Goal: Find contact information: Find contact information

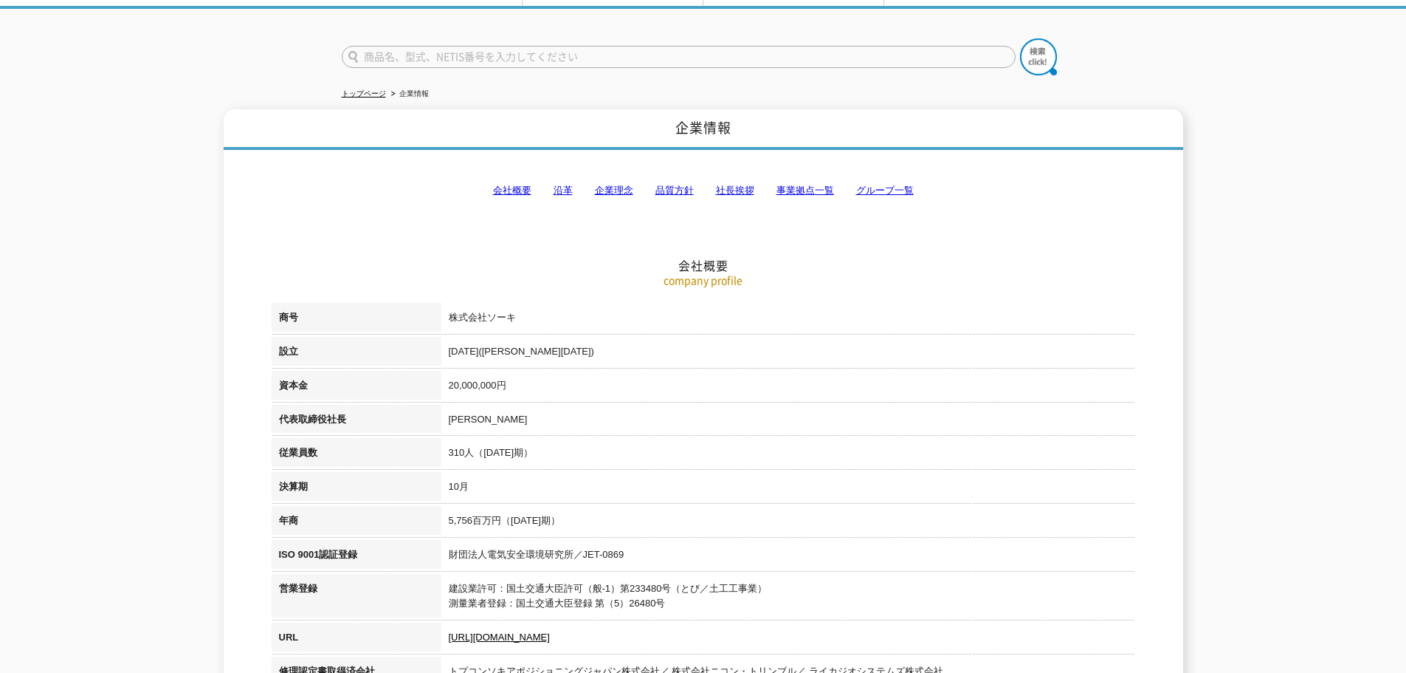
scroll to position [74, 0]
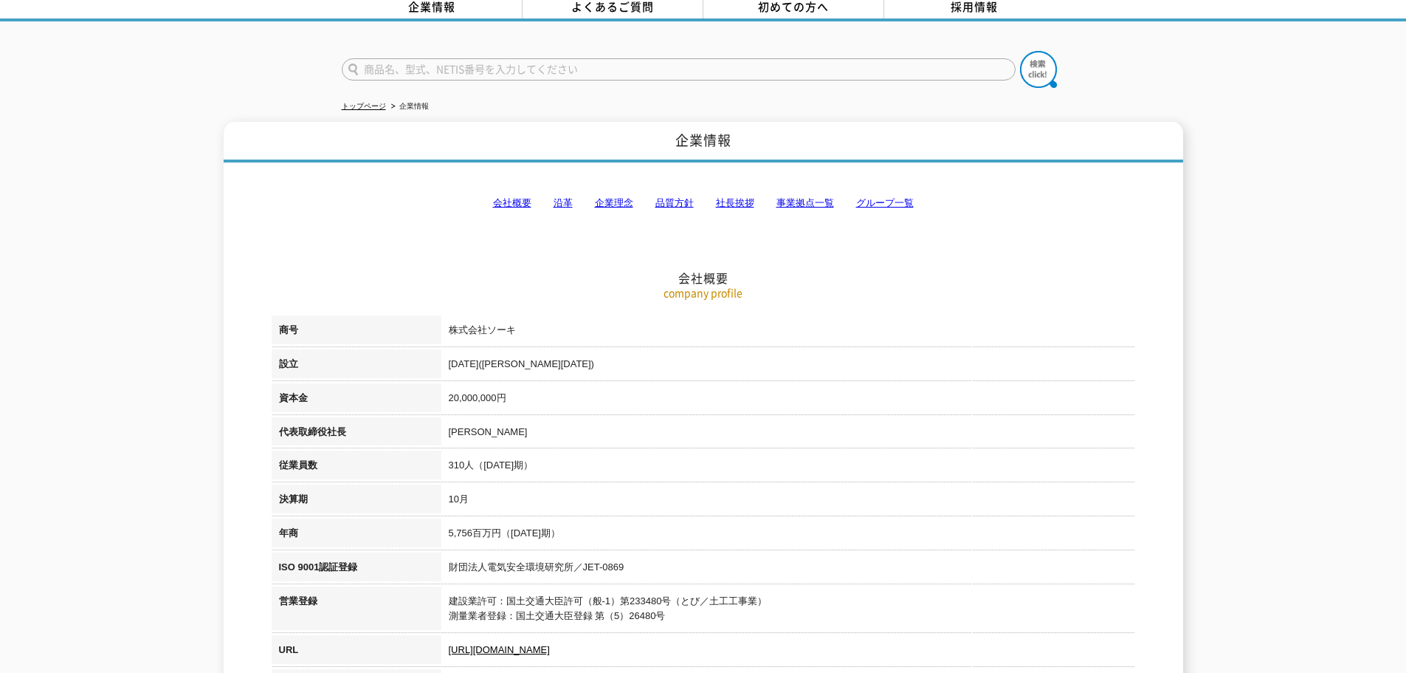
click at [803, 197] on link "事業拠点一覧" at bounding box center [806, 202] width 58 height 11
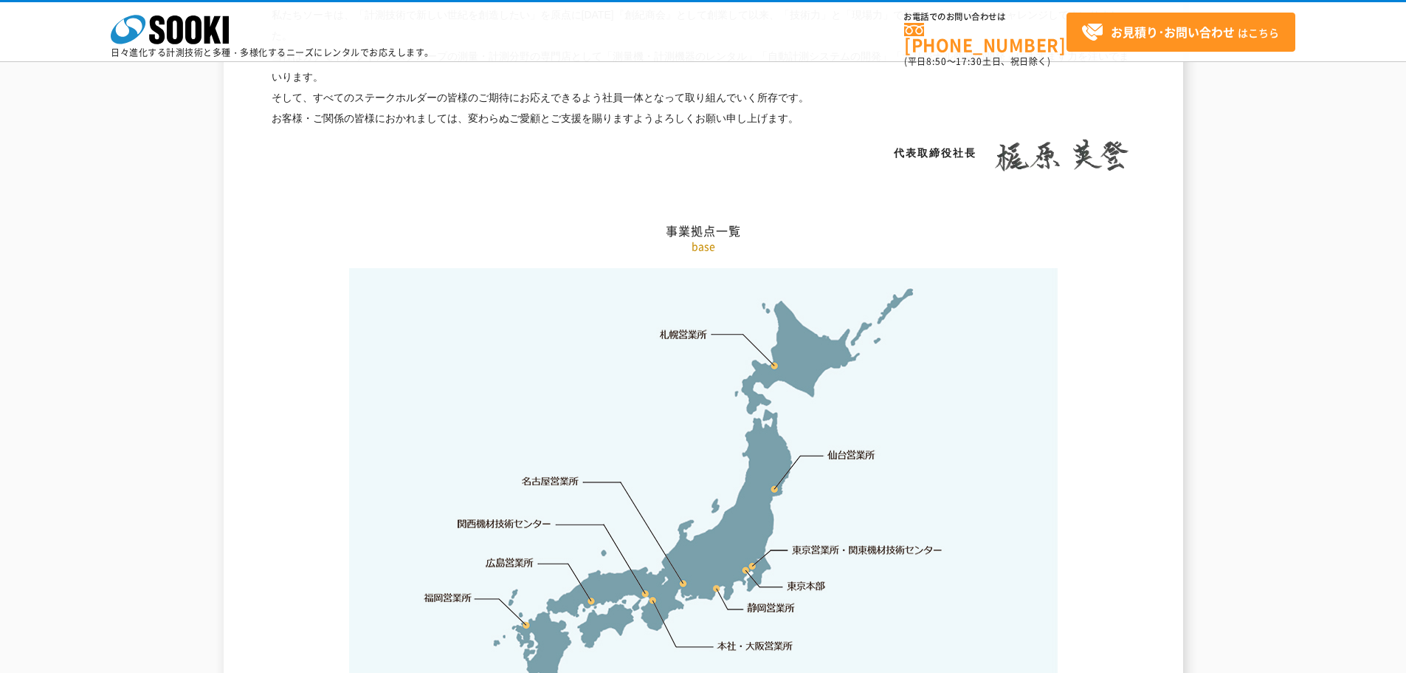
scroll to position [2965, 0]
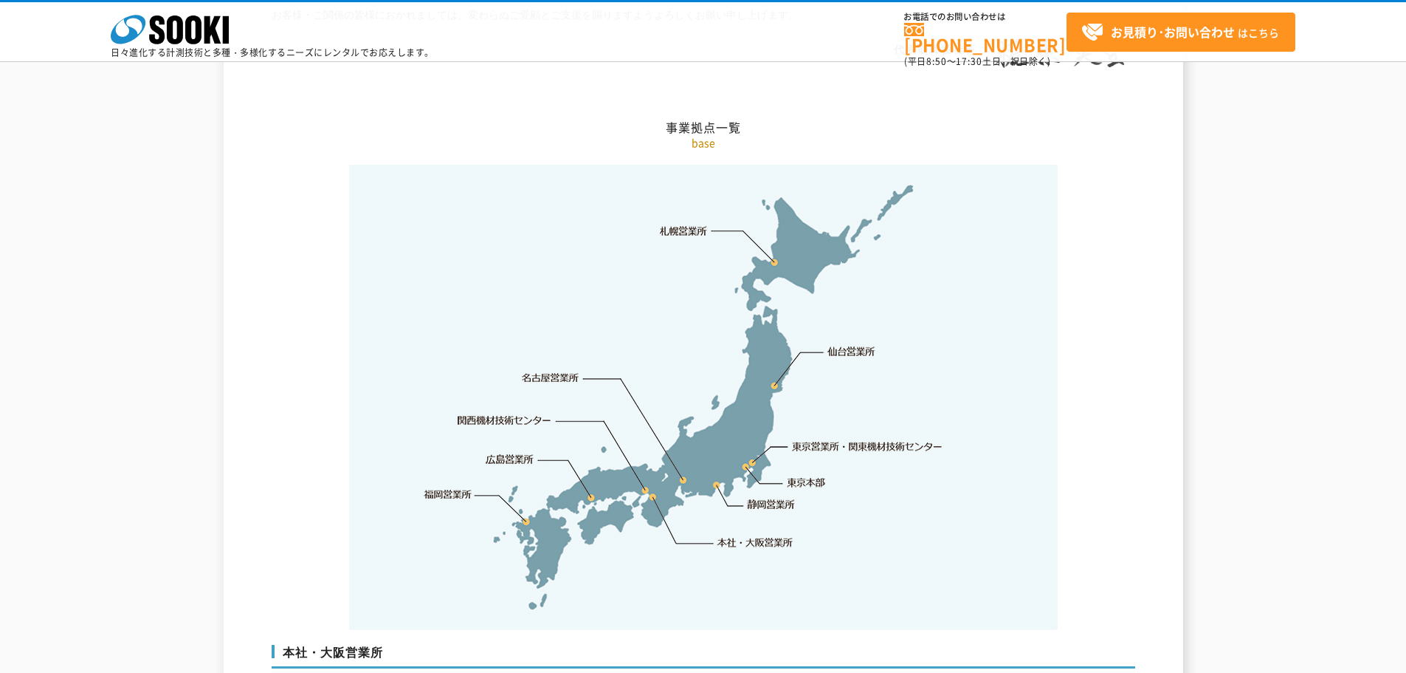
click at [771, 230] on img at bounding box center [703, 397] width 709 height 465
click at [683, 223] on link "札幌営業所" at bounding box center [684, 230] width 48 height 15
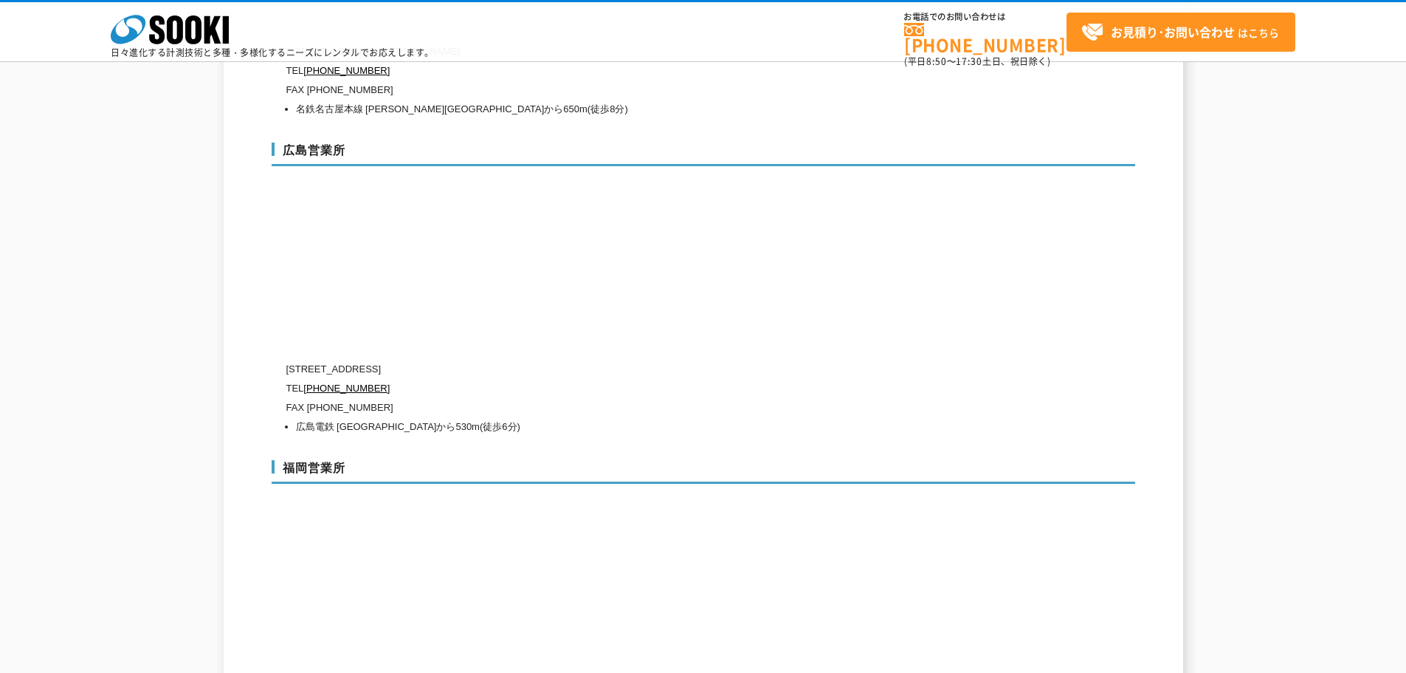
scroll to position [5495, 0]
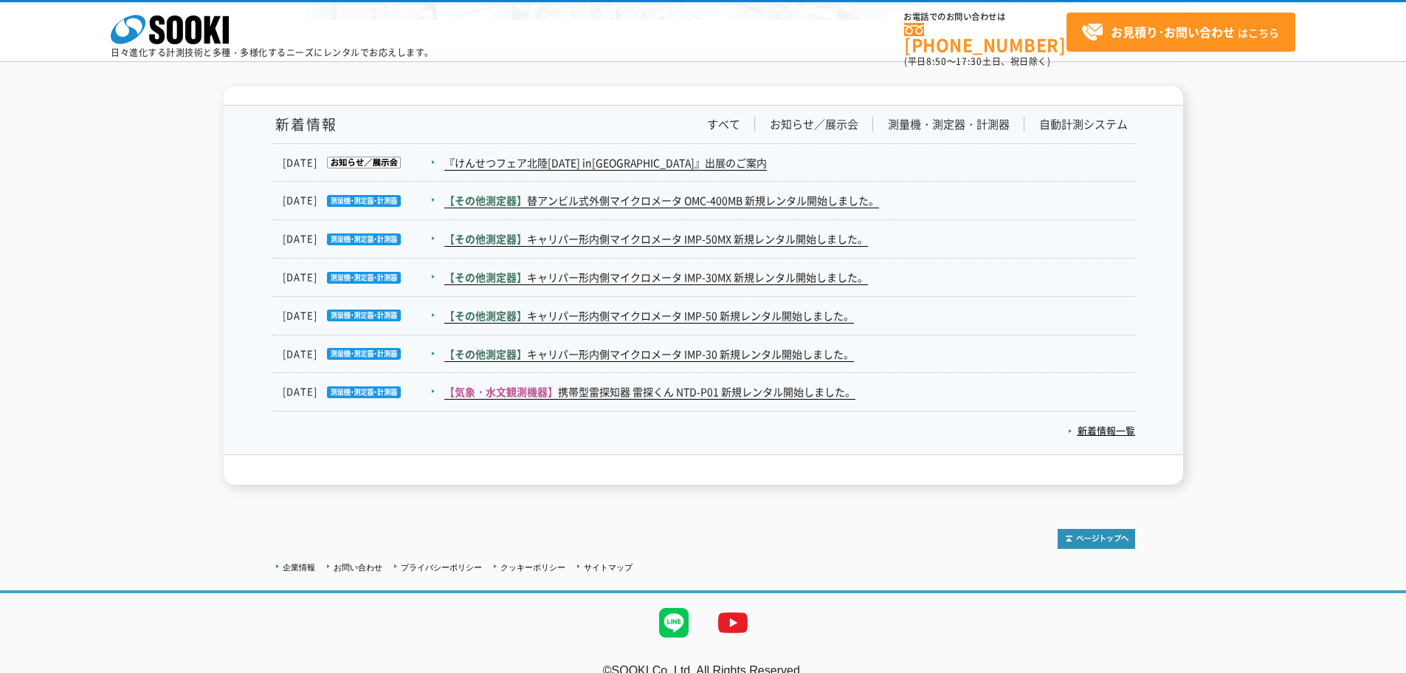
scroll to position [2424, 0]
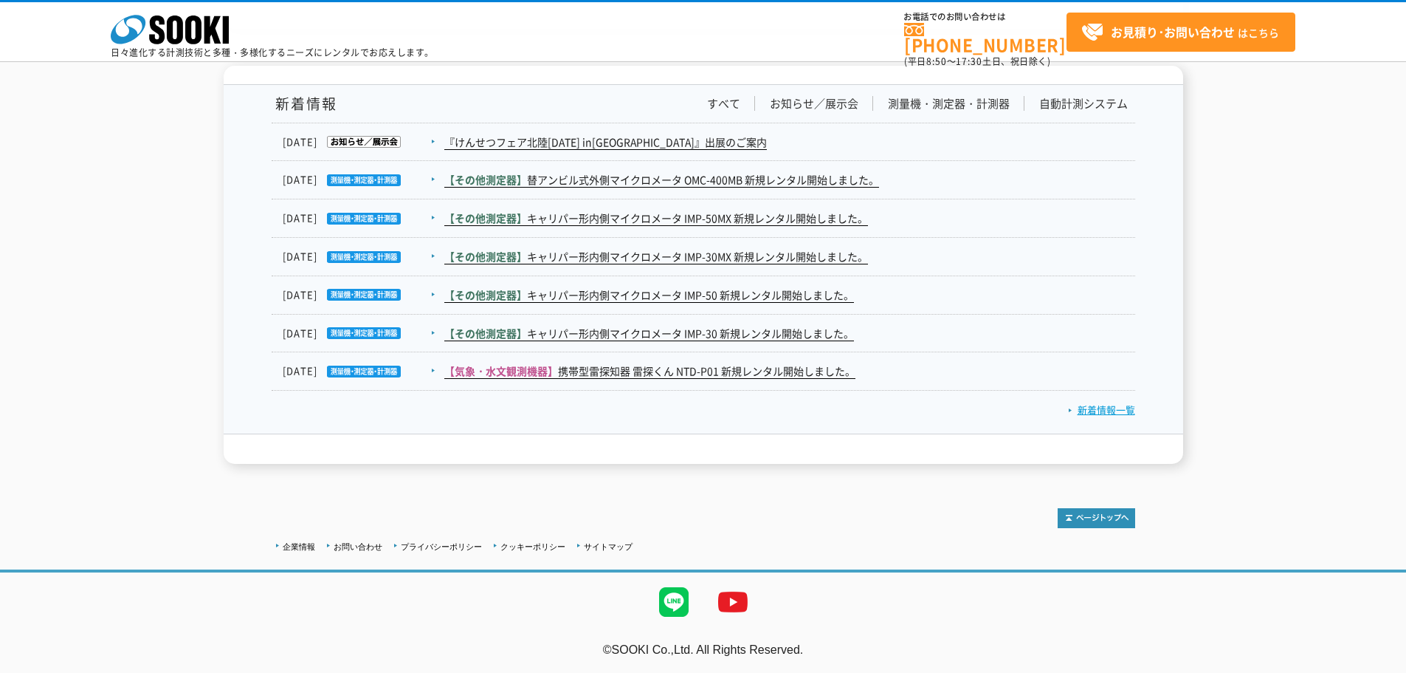
click at [1102, 411] on link "新着情報一覧" at bounding box center [1101, 409] width 67 height 14
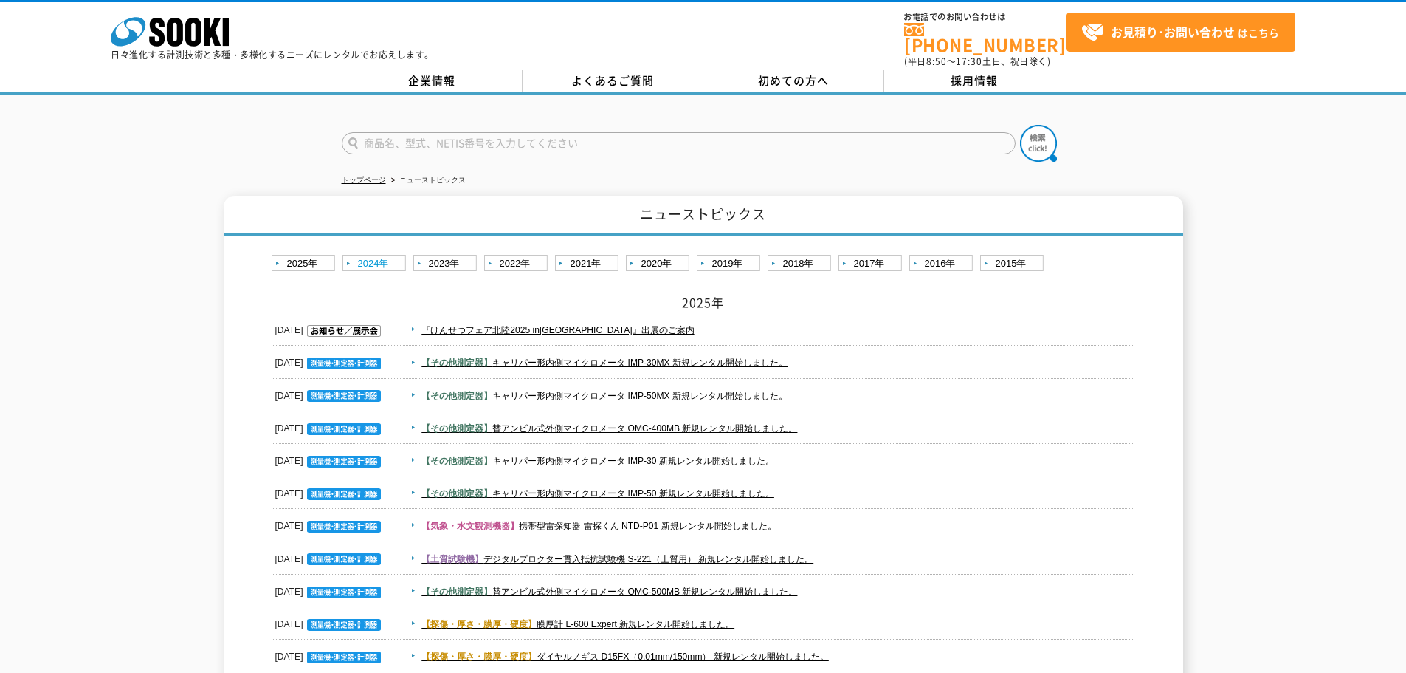
click at [364, 255] on link "2024年" at bounding box center [376, 264] width 67 height 18
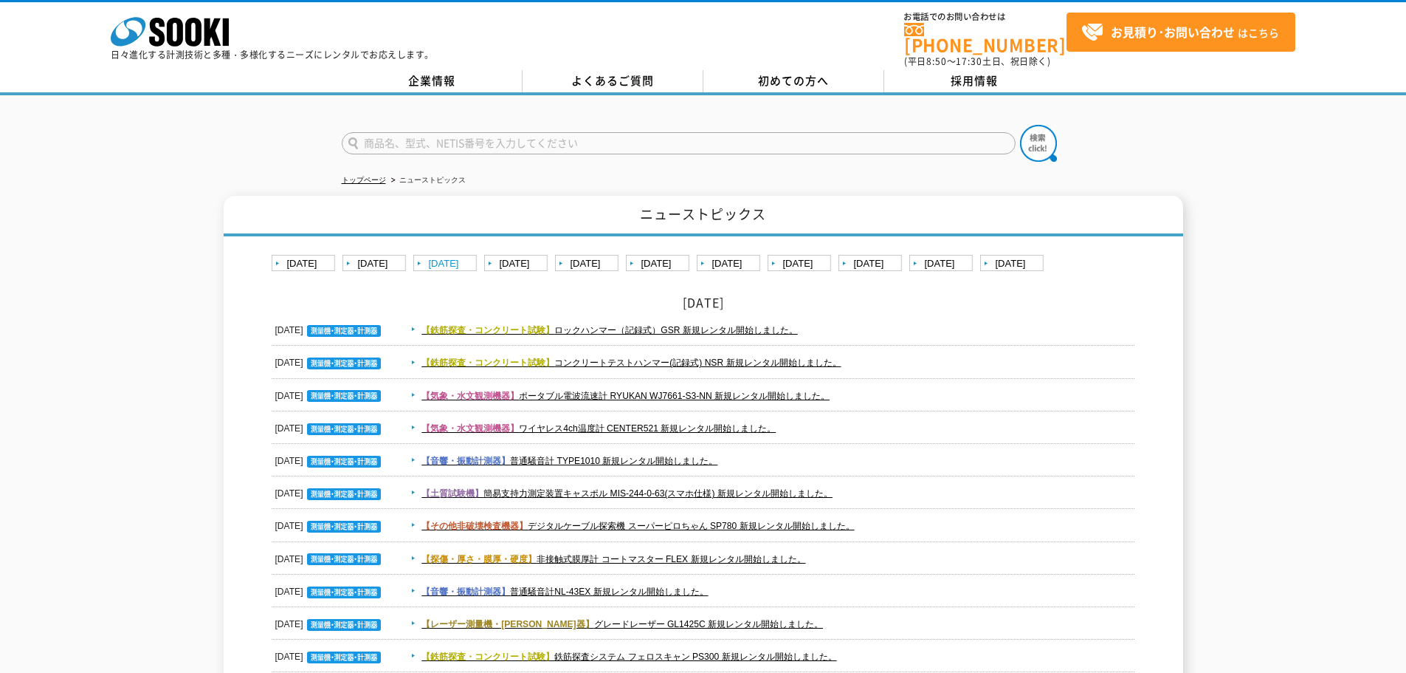
click at [433, 255] on link "2023年" at bounding box center [446, 264] width 67 height 18
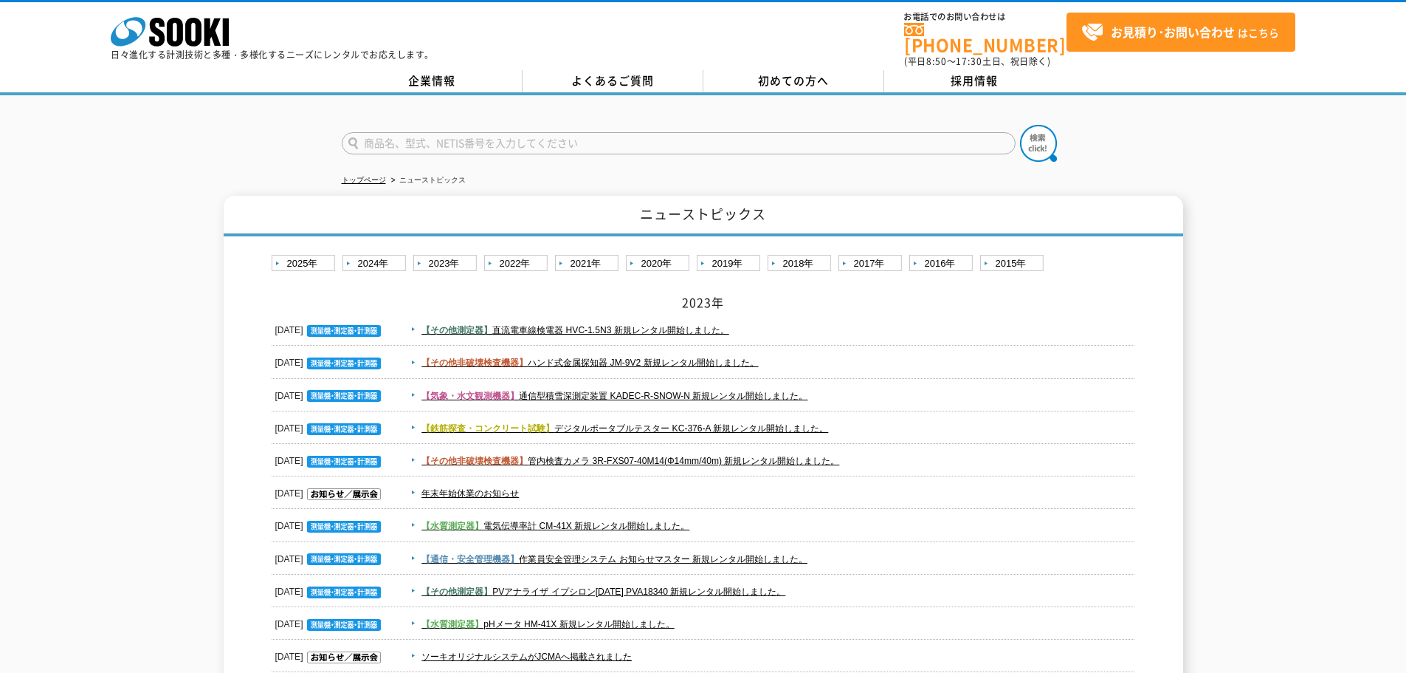
click at [522, 255] on link "[DATE]" at bounding box center [517, 264] width 67 height 18
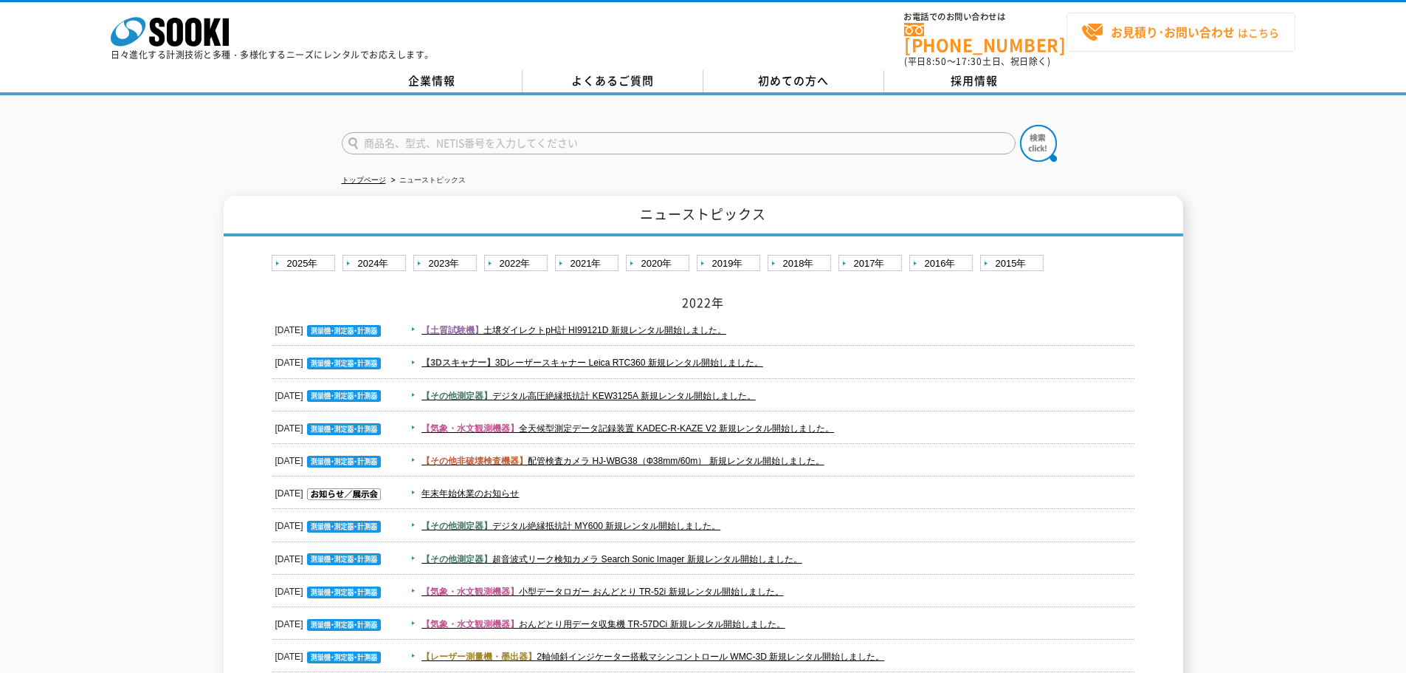
click at [1138, 38] on strong "お見積り･お問い合わせ" at bounding box center [1173, 32] width 124 height 18
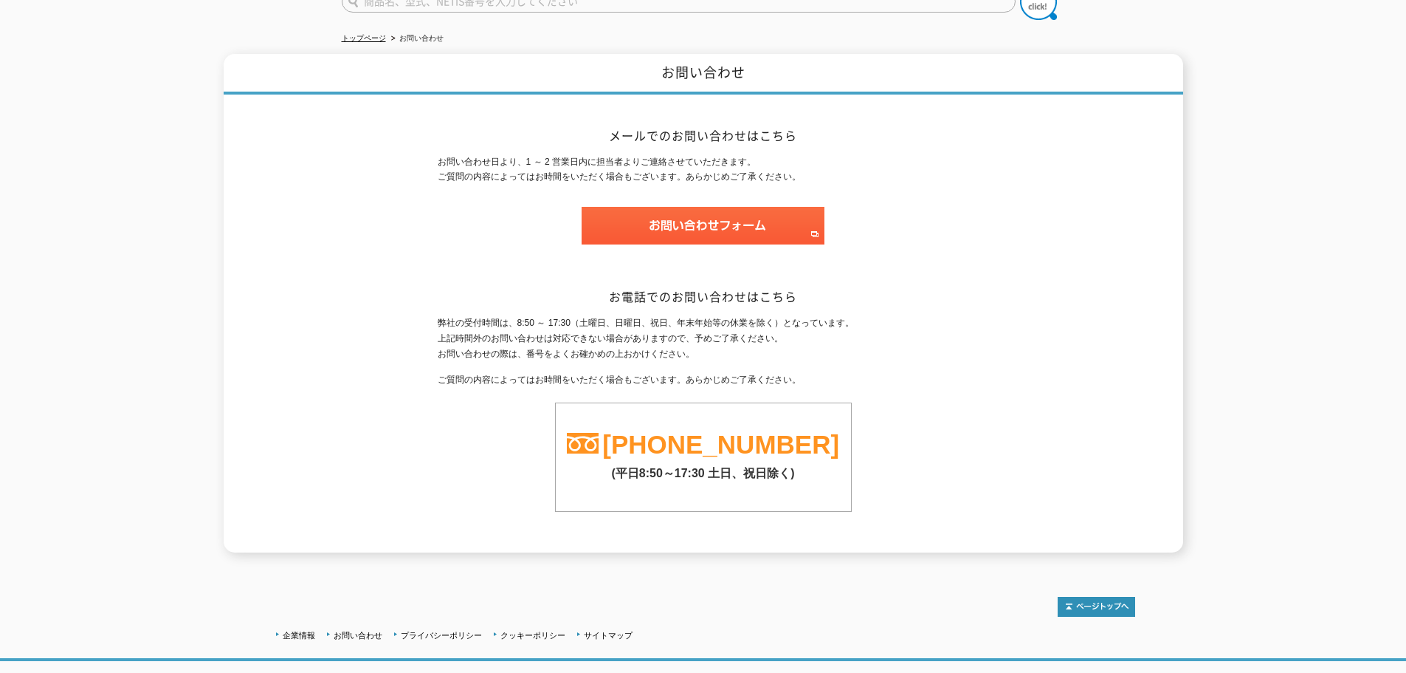
scroll to position [148, 0]
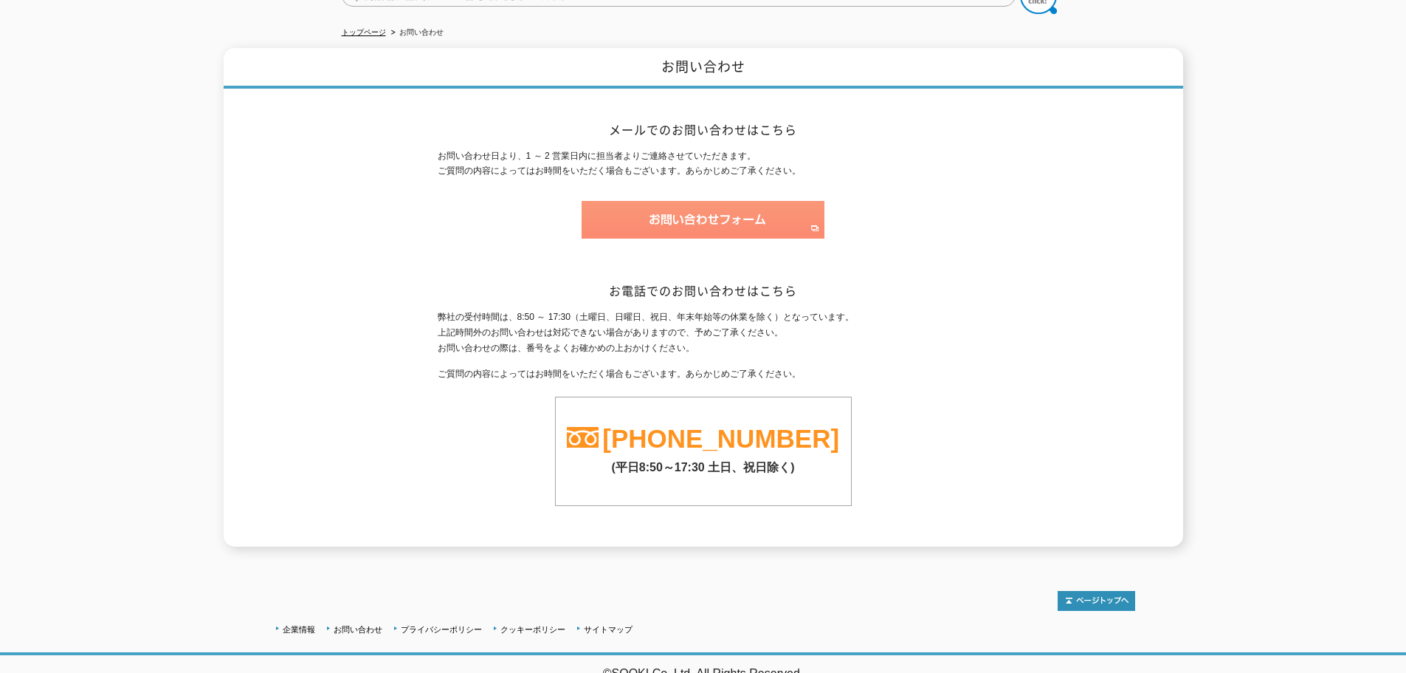
click at [710, 211] on img at bounding box center [703, 220] width 243 height 38
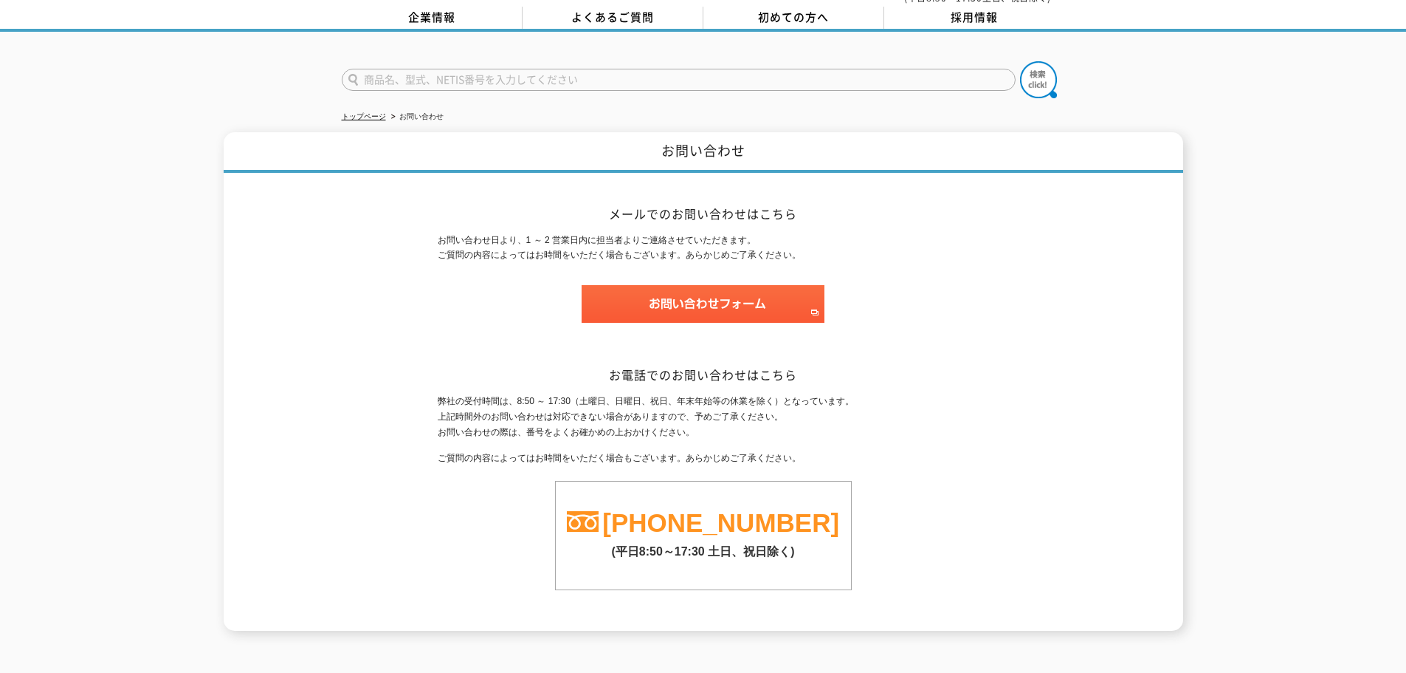
scroll to position [0, 0]
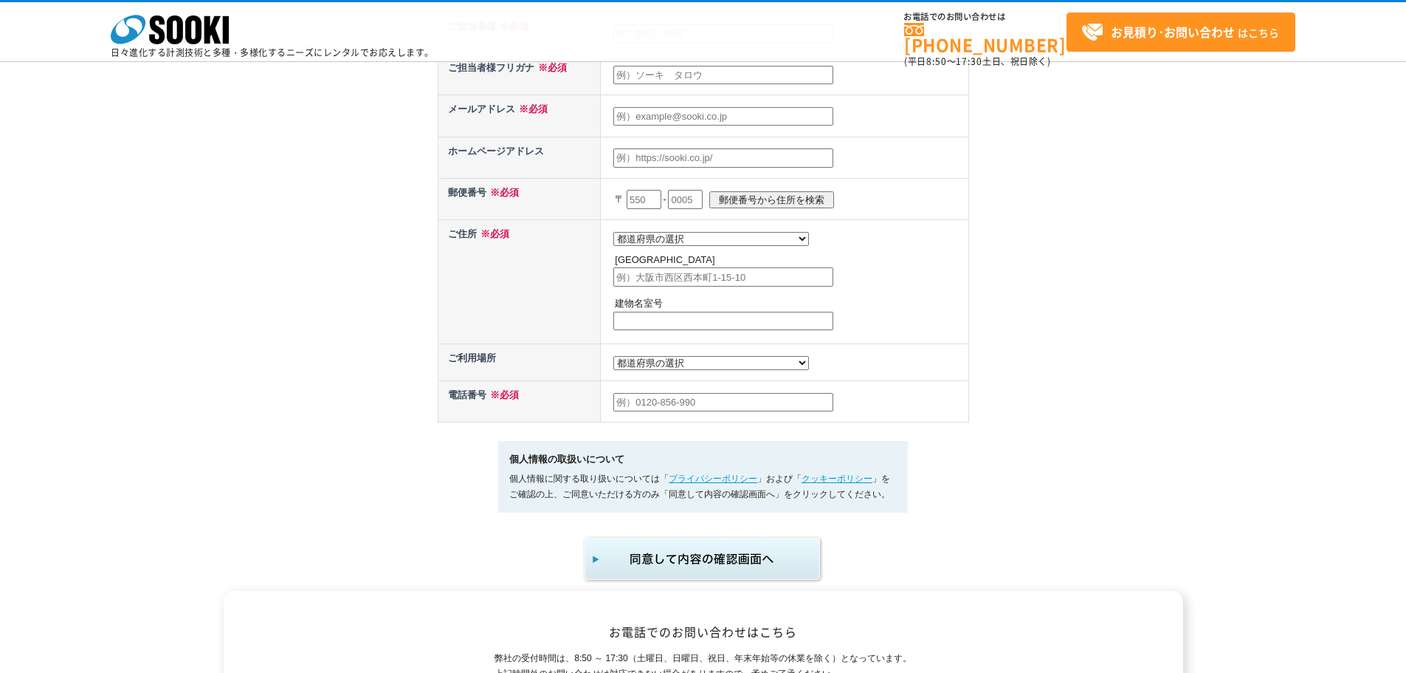
scroll to position [571, 0]
